Goal: Task Accomplishment & Management: Manage account settings

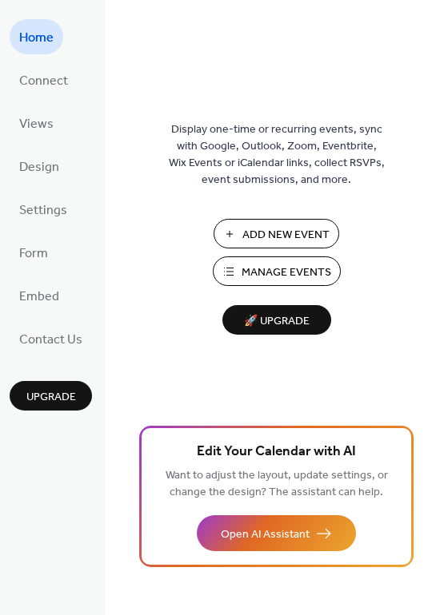
click at [287, 275] on span "Manage Events" at bounding box center [286, 273] width 90 height 17
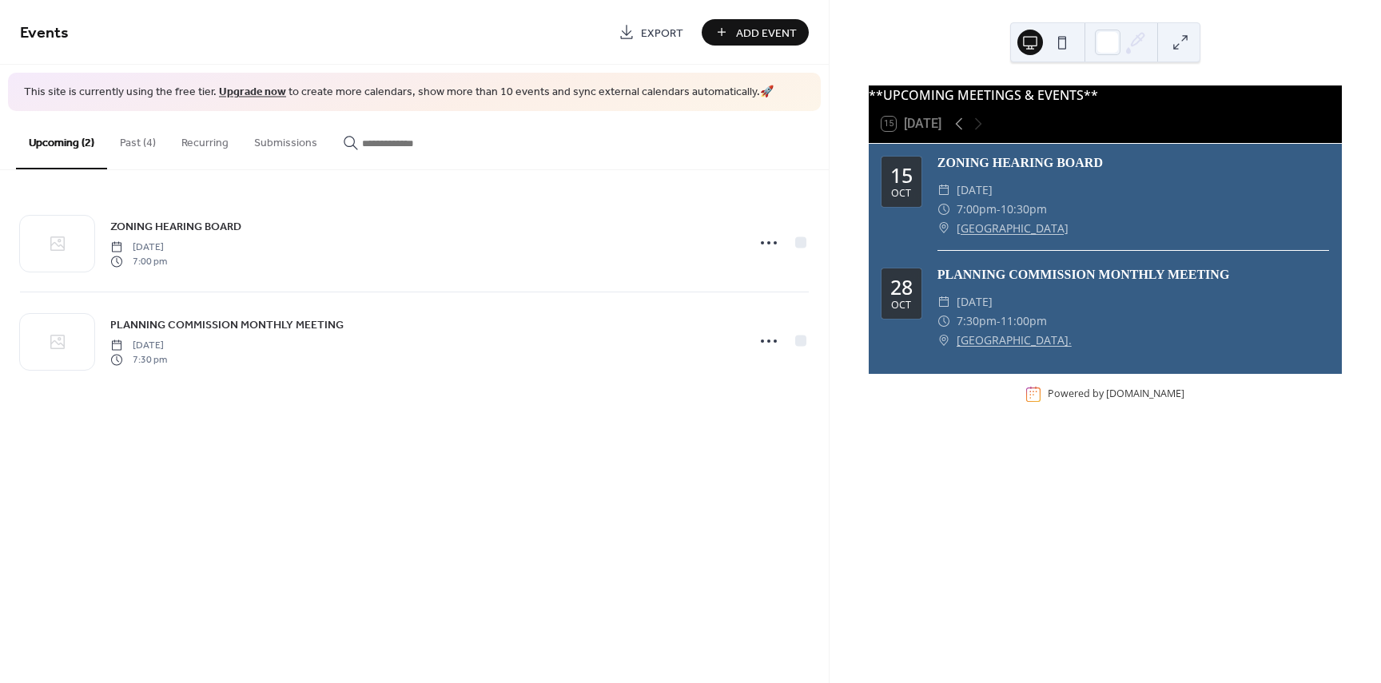
click at [128, 141] on button "Past (4)" at bounding box center [138, 139] width 62 height 57
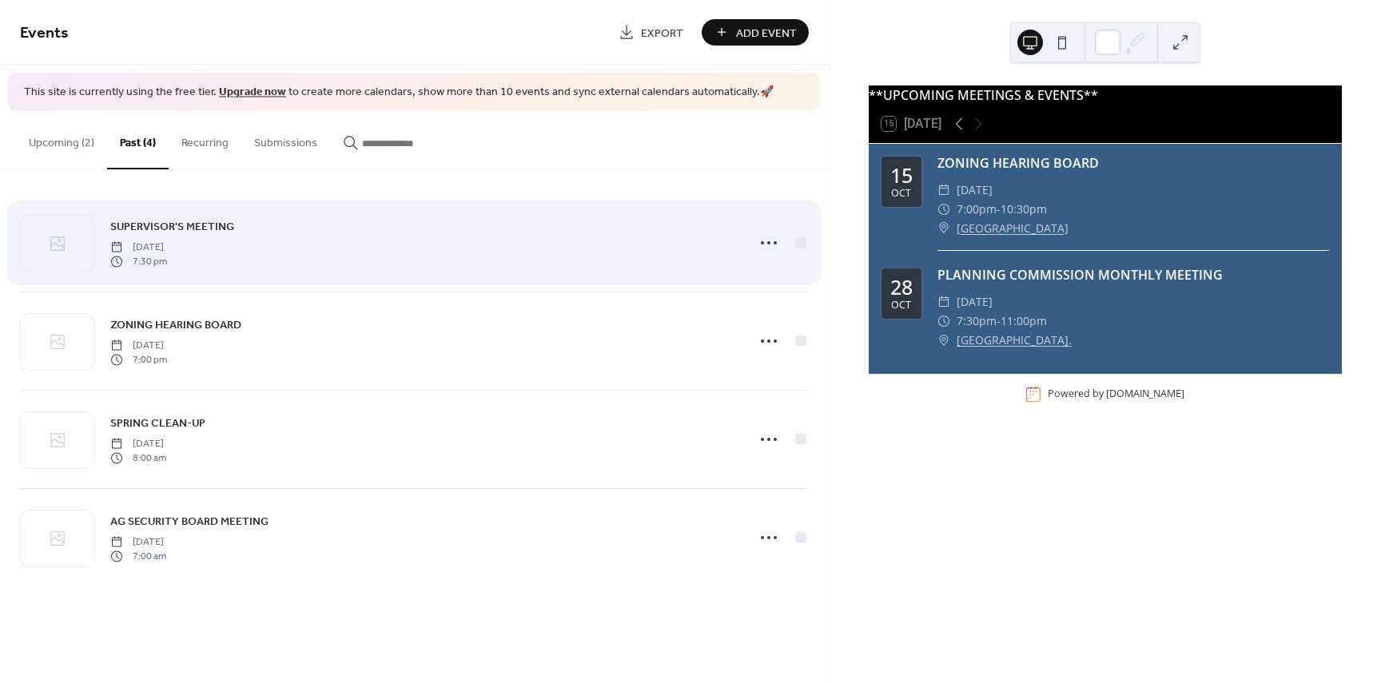
click at [209, 227] on span "SUPERVISOR'S MEETING" at bounding box center [172, 226] width 124 height 17
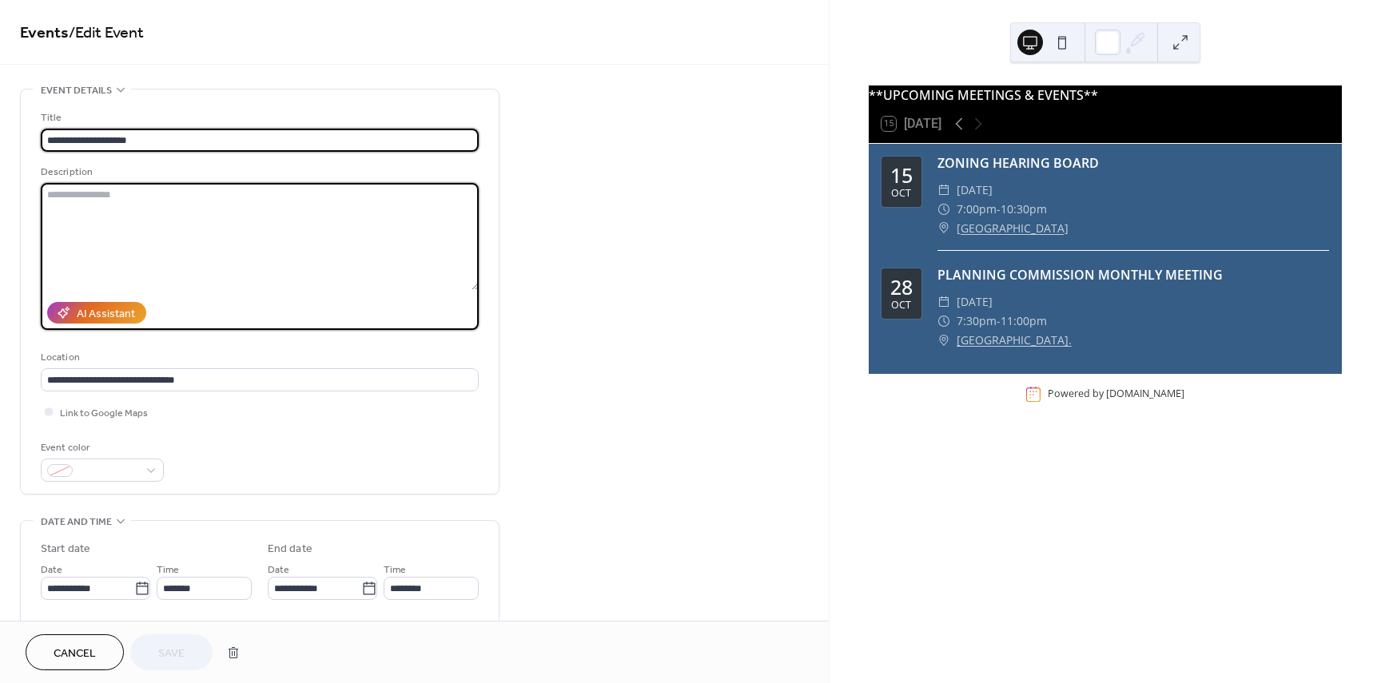
click at [209, 227] on textarea at bounding box center [260, 236] width 438 height 107
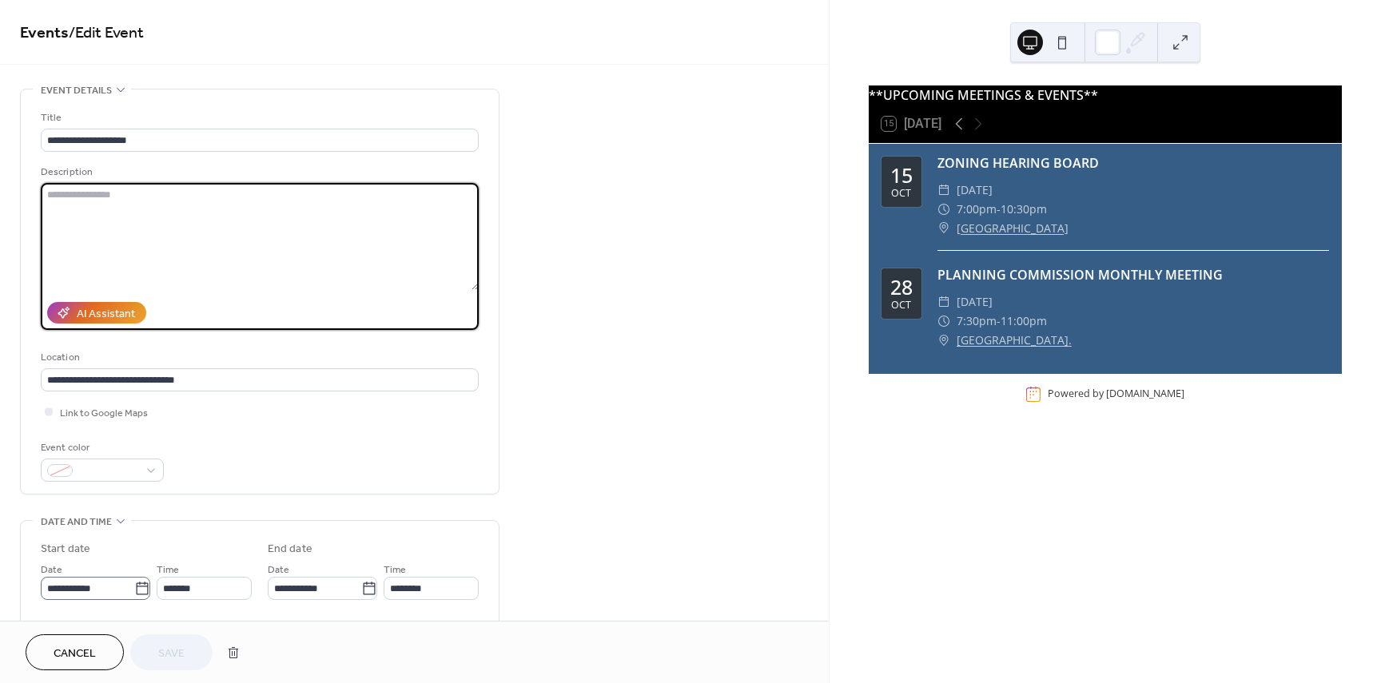
click at [135, 590] on icon at bounding box center [142, 589] width 16 height 16
click at [134, 590] on input "**********" at bounding box center [87, 588] width 93 height 23
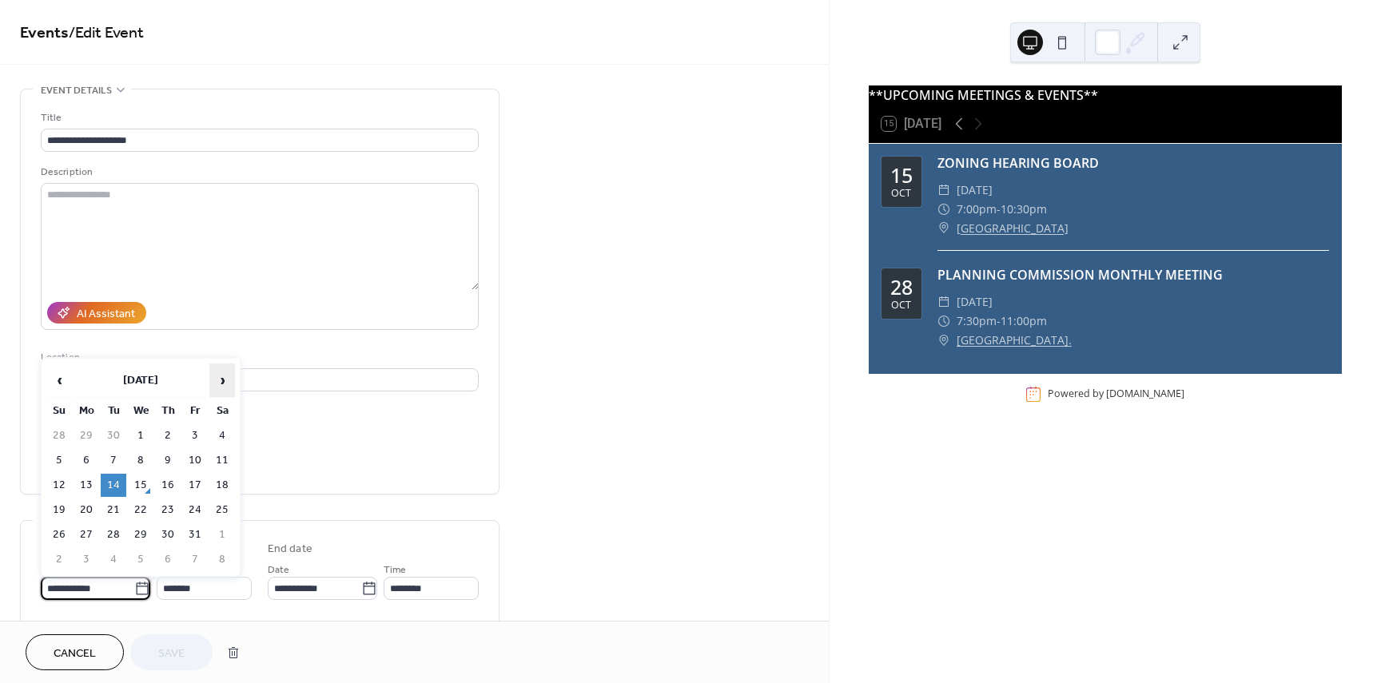
click at [221, 384] on span "›" at bounding box center [222, 380] width 24 height 32
click at [112, 489] on td "11" at bounding box center [114, 485] width 26 height 23
type input "**********"
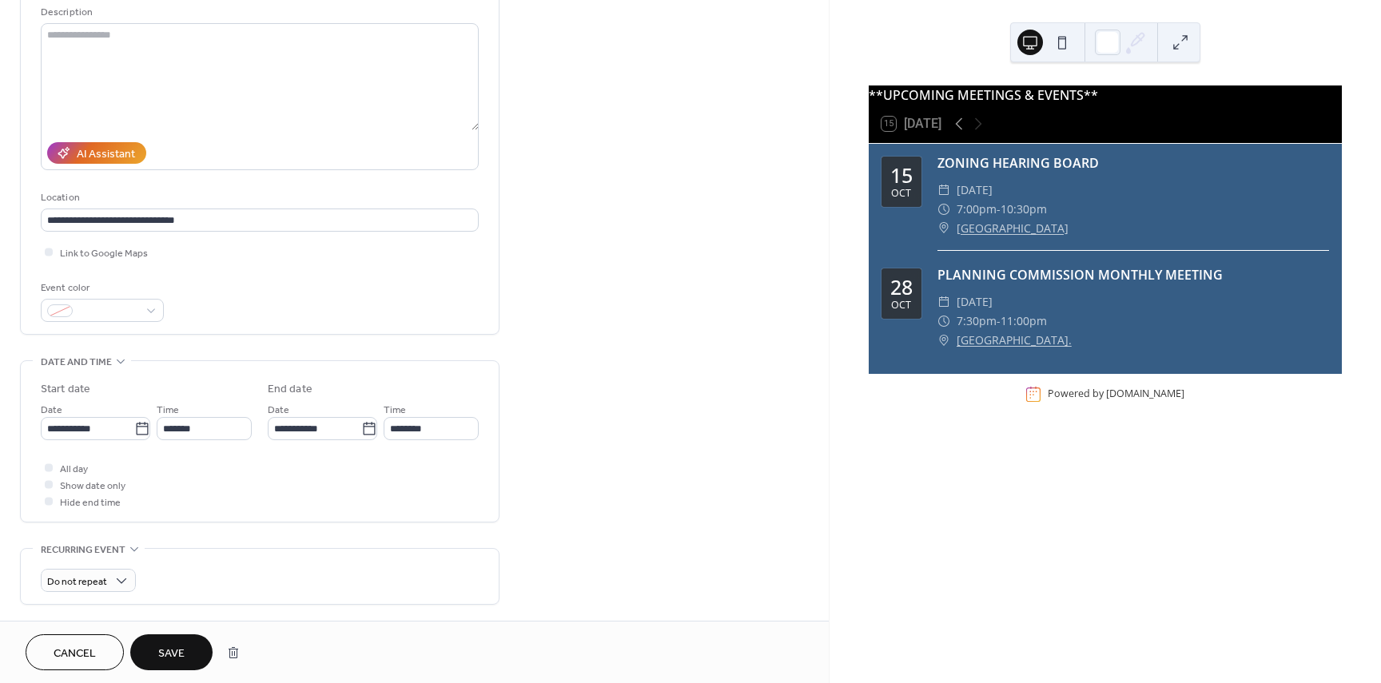
scroll to position [240, 0]
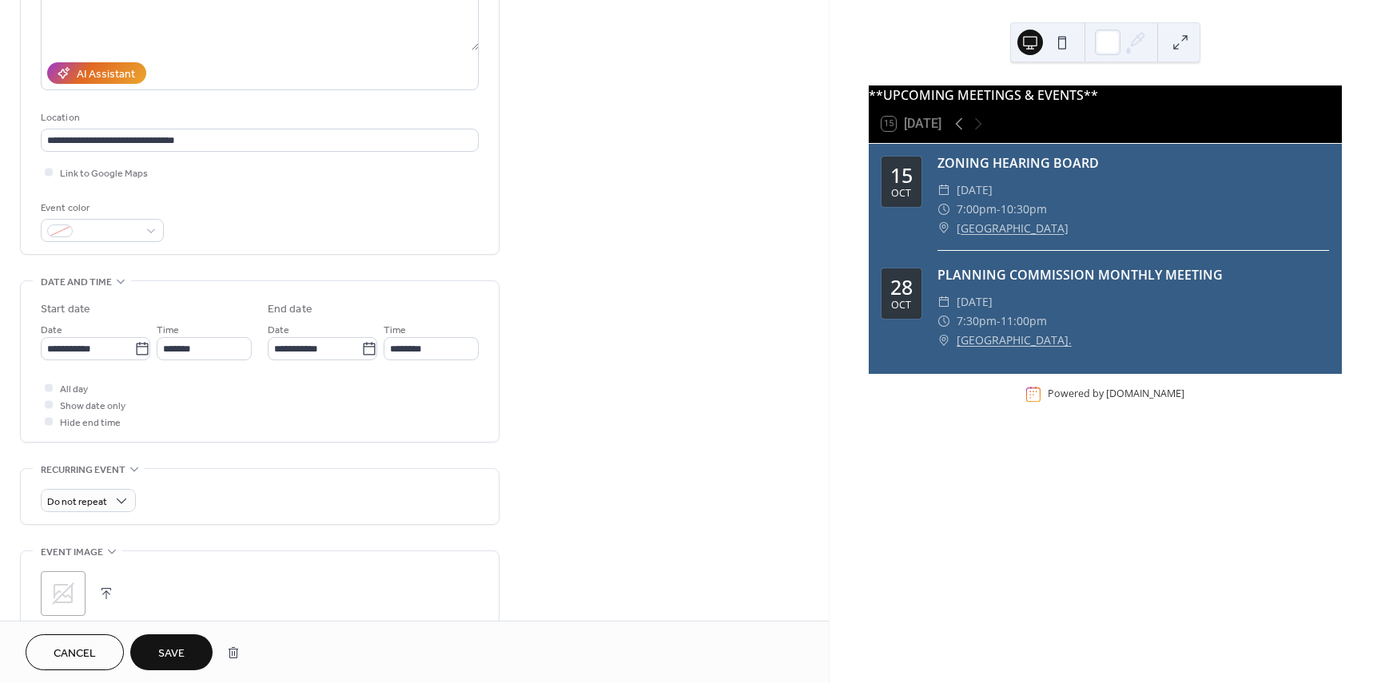
click at [168, 654] on span "Save" at bounding box center [171, 654] width 26 height 17
